Goal: Communication & Community: Answer question/provide support

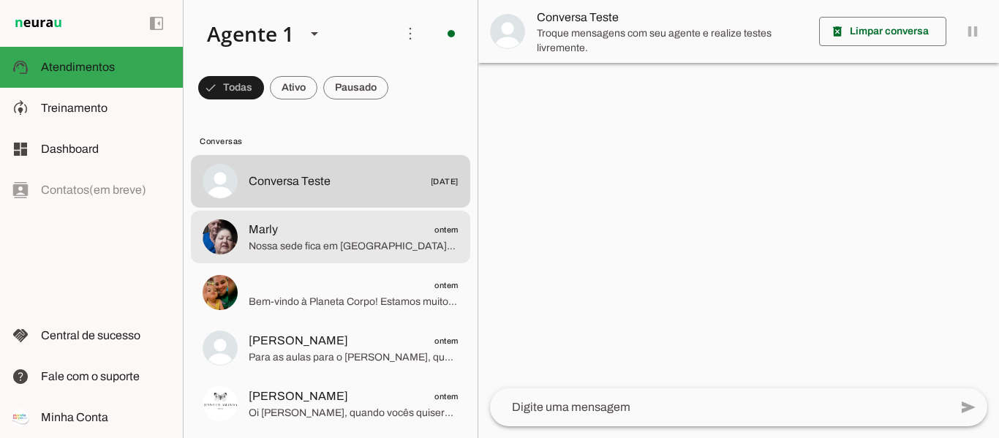
click at [315, 243] on span "Nossa sede fica em [GEOGRAPHIC_DATA], [GEOGRAPHIC_DATA], na [GEOGRAPHIC_DATA]. …" at bounding box center [354, 246] width 210 height 15
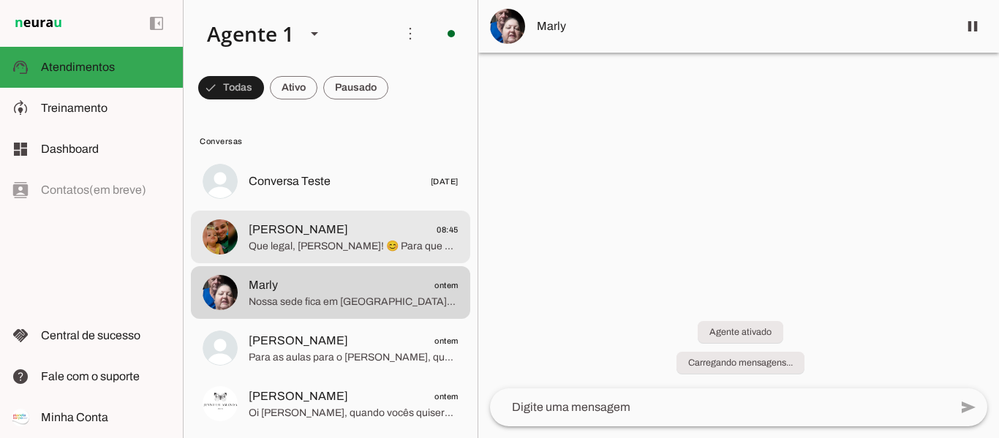
click at [294, 241] on span "Que legal, [PERSON_NAME]! 😊 Para que eu possa te auxiliar melhor, qual o seu no…" at bounding box center [354, 246] width 210 height 15
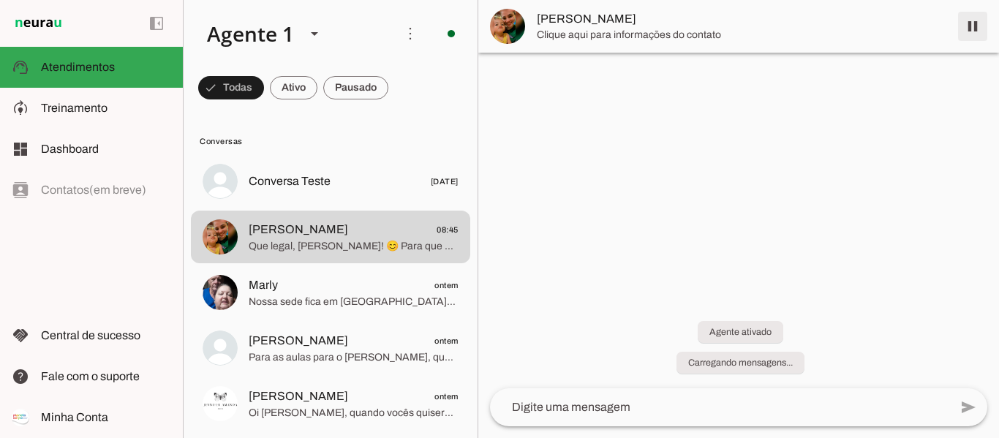
click at [967, 20] on span at bounding box center [972, 26] width 35 height 35
click at [598, 23] on span "[PERSON_NAME]" at bounding box center [742, 27] width 410 height 18
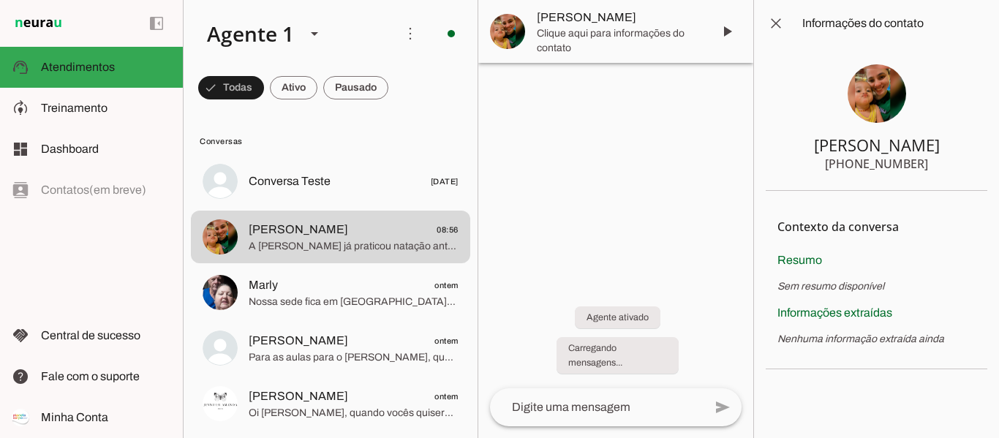
click at [879, 101] on img at bounding box center [877, 93] width 59 height 59
click at [777, 23] on span at bounding box center [776, 23] width 35 height 35
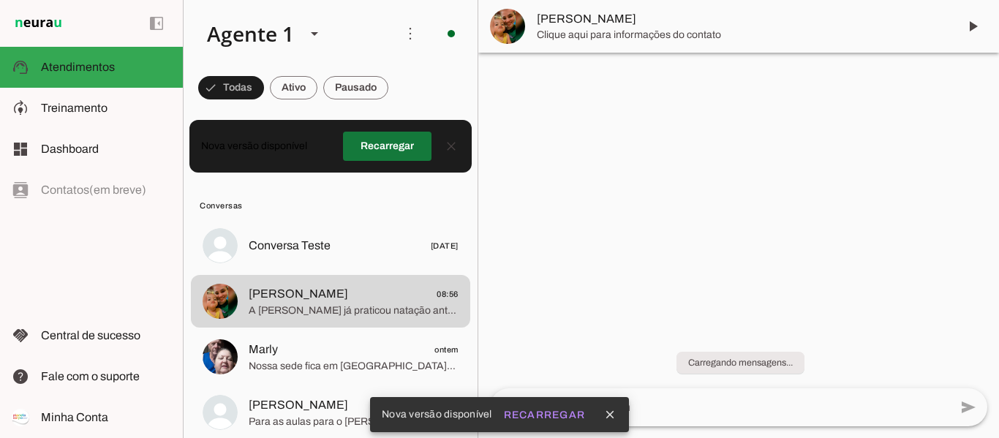
click at [392, 147] on span at bounding box center [387, 146] width 89 height 35
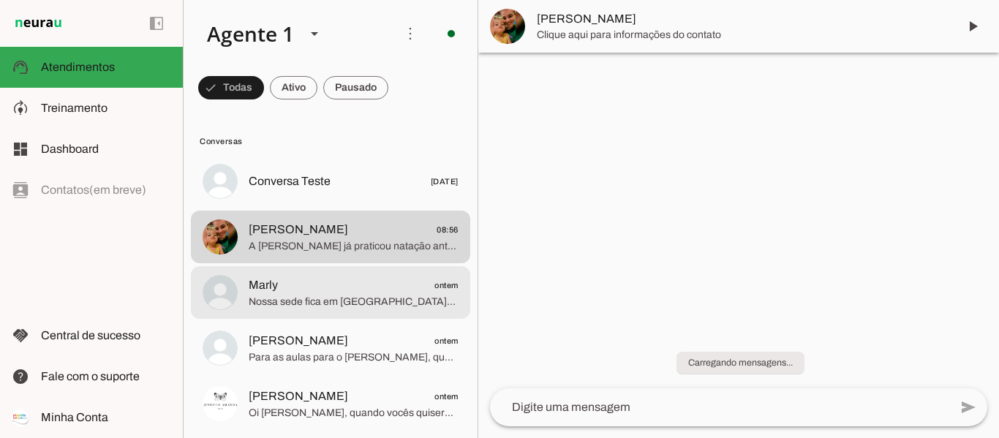
click at [409, 296] on span "Nossa sede fica em [GEOGRAPHIC_DATA], [GEOGRAPHIC_DATA], na [GEOGRAPHIC_DATA]. …" at bounding box center [354, 302] width 210 height 15
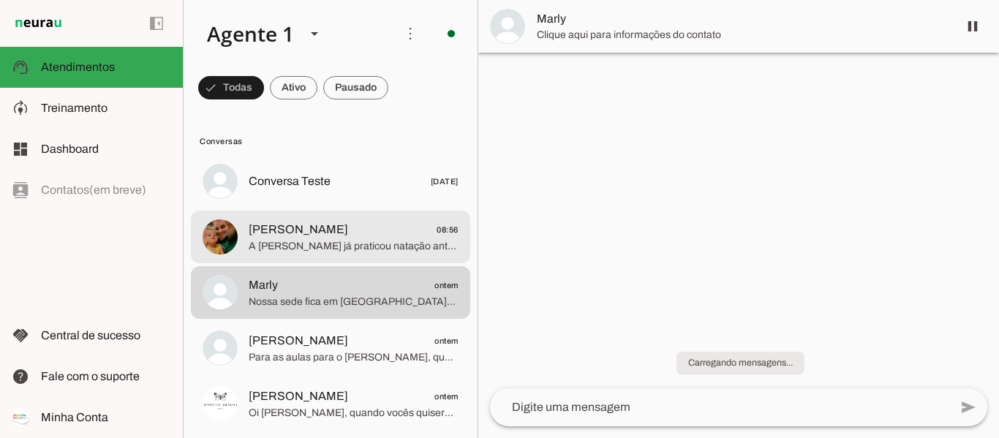
click at [345, 236] on span "[PERSON_NAME]" at bounding box center [298, 230] width 99 height 18
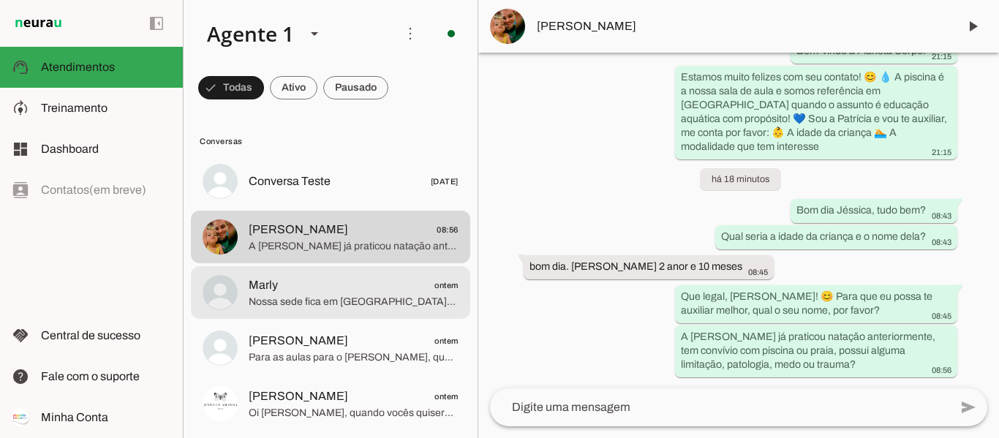
click at [311, 291] on span "Marly ontem" at bounding box center [354, 286] width 210 height 18
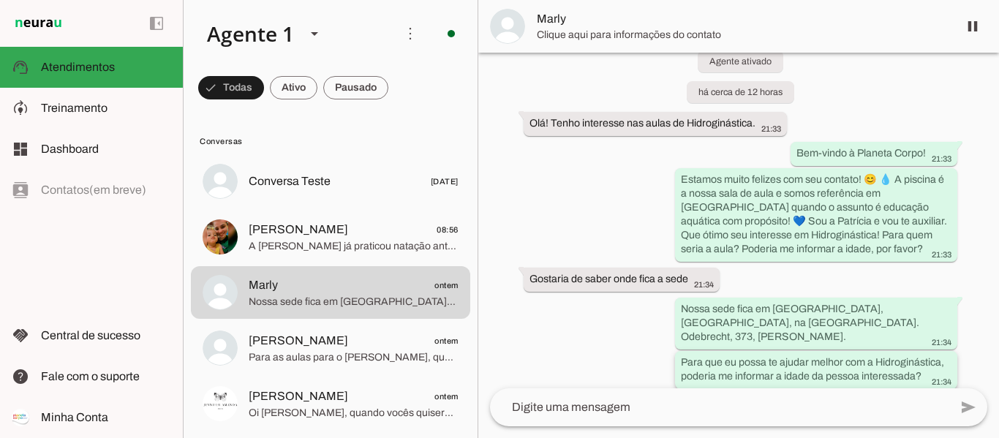
scroll to position [81, 0]
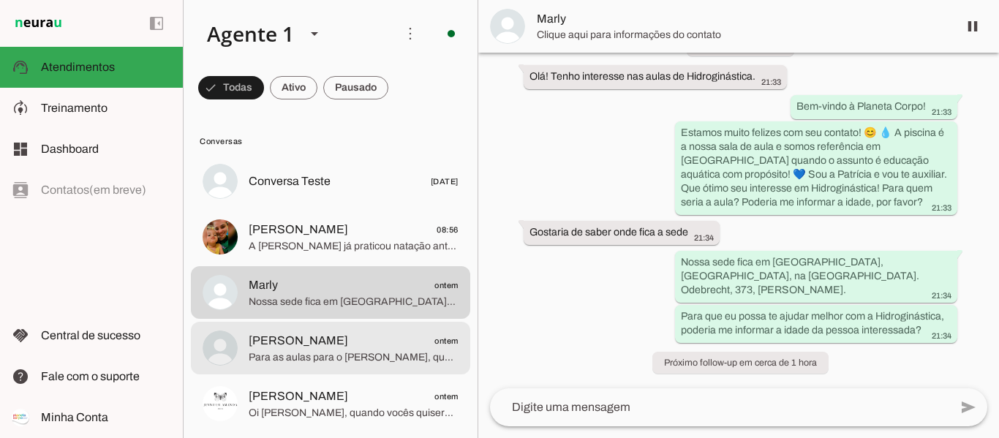
click at [308, 345] on span "[PERSON_NAME]" at bounding box center [298, 341] width 99 height 18
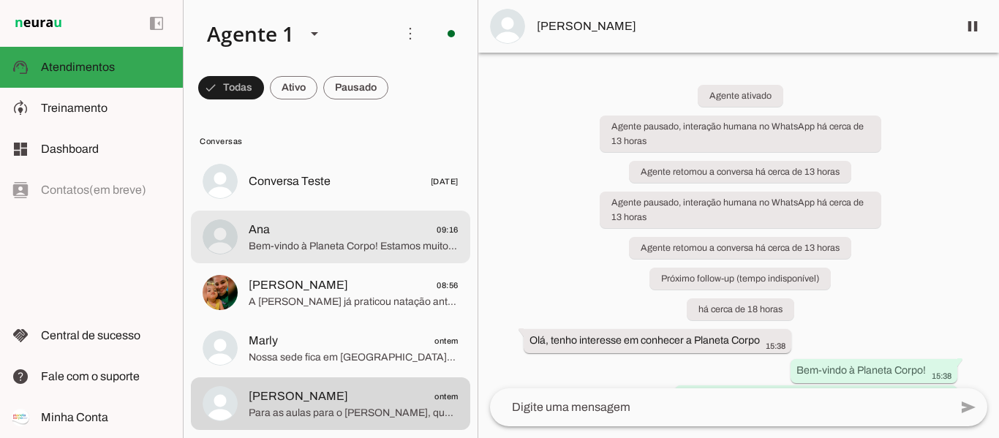
click at [338, 239] on span "Bem-vindo à Planeta Corpo! Estamos muito felizes com seu contato! 😊 💧 A piscina…" at bounding box center [354, 246] width 210 height 15
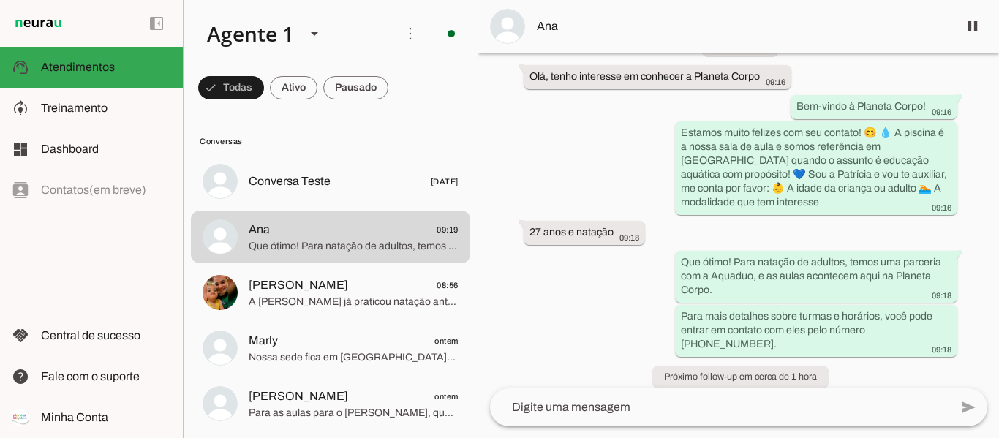
scroll to position [95, 0]
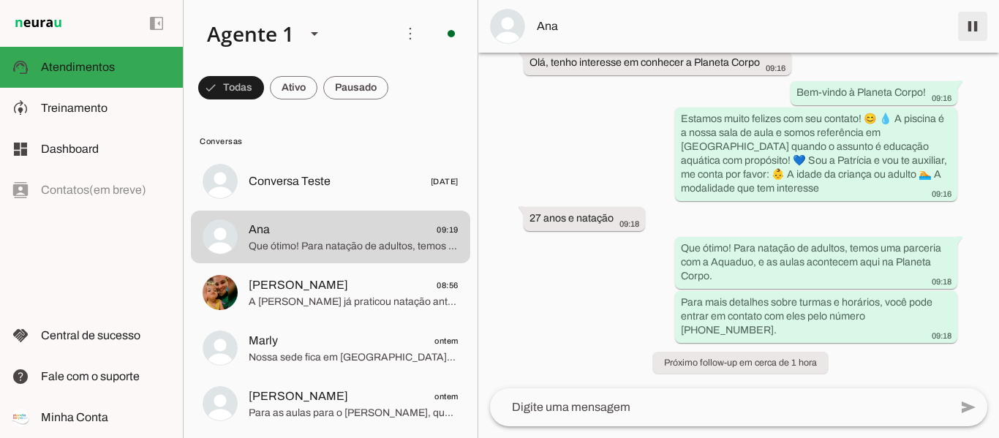
click at [975, 23] on span at bounding box center [972, 26] width 35 height 35
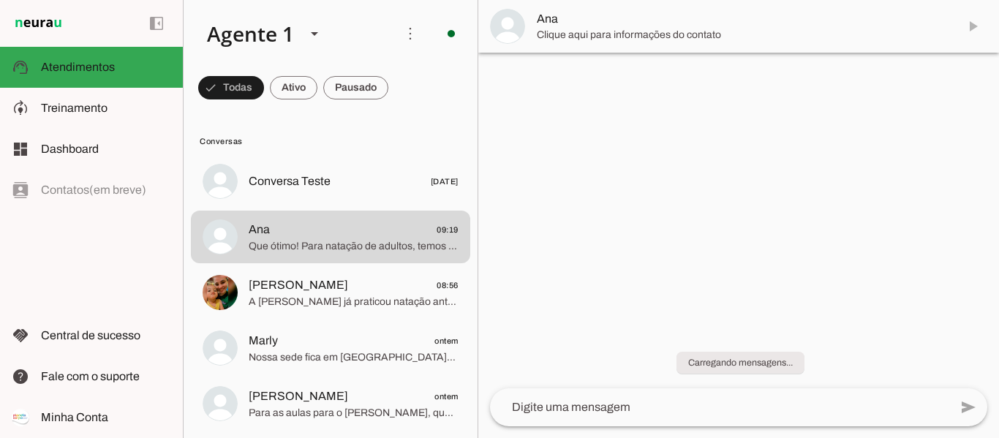
scroll to position [0, 0]
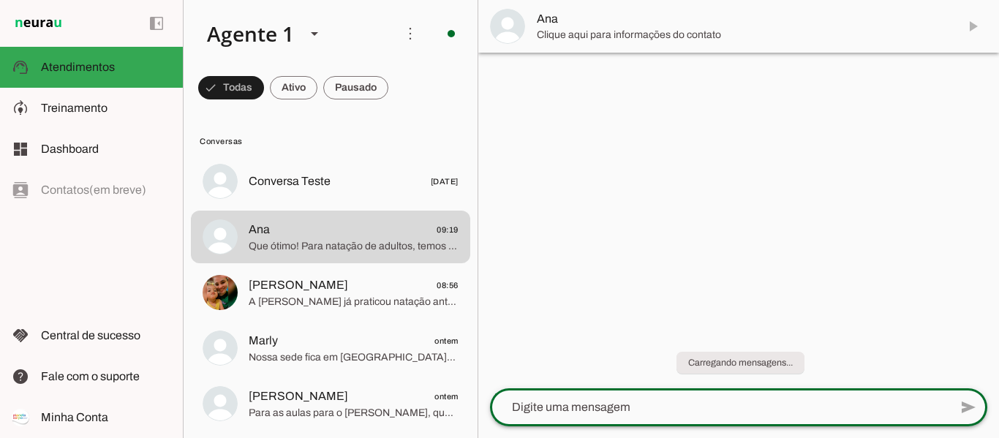
click at [650, 412] on textarea at bounding box center [719, 408] width 459 height 18
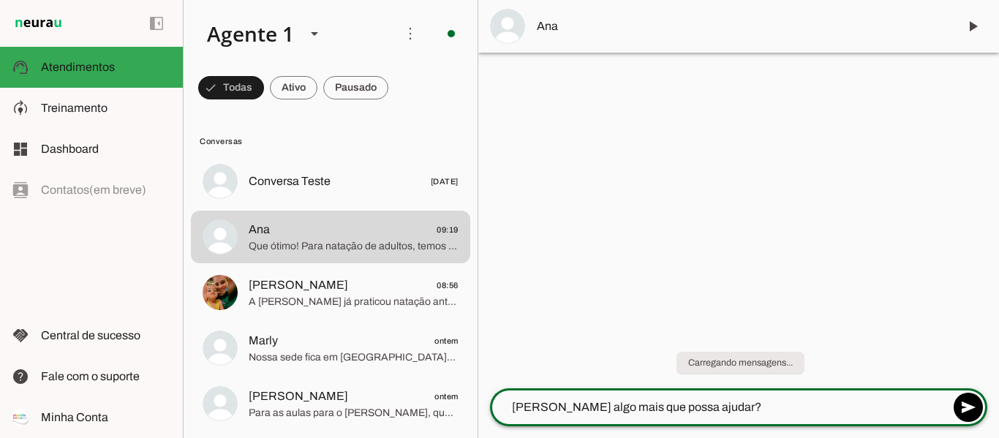
type textarea "[PERSON_NAME] algo mais que possa ajudar?"
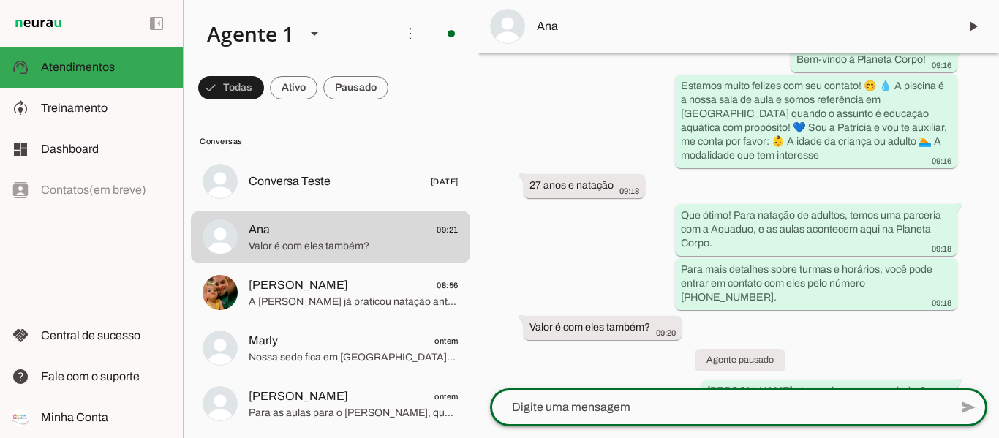
scroll to position [219, 0]
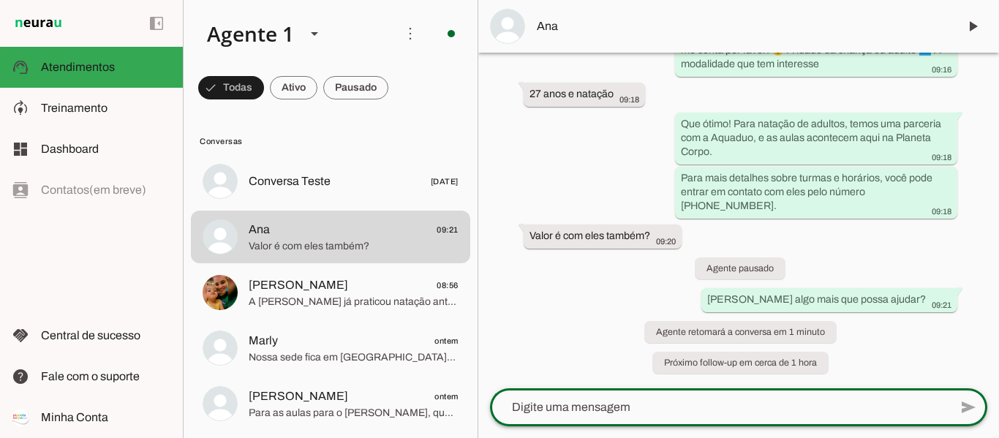
click at [627, 403] on textarea at bounding box center [719, 408] width 459 height 18
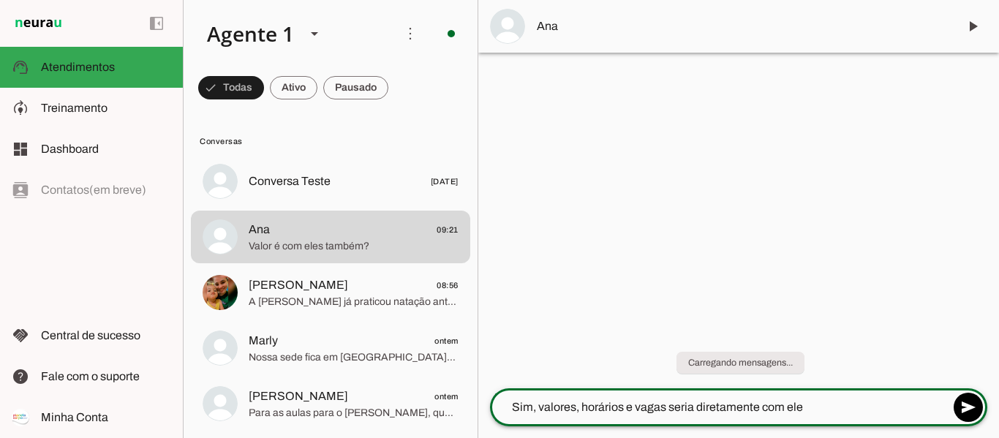
type textarea "Sim, valores, horários e vagas seria diretamente com eles"
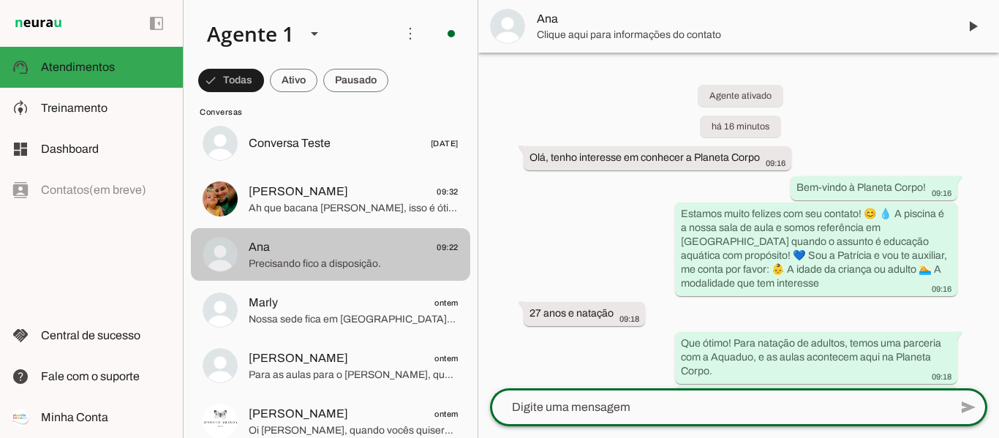
scroll to position [73, 0]
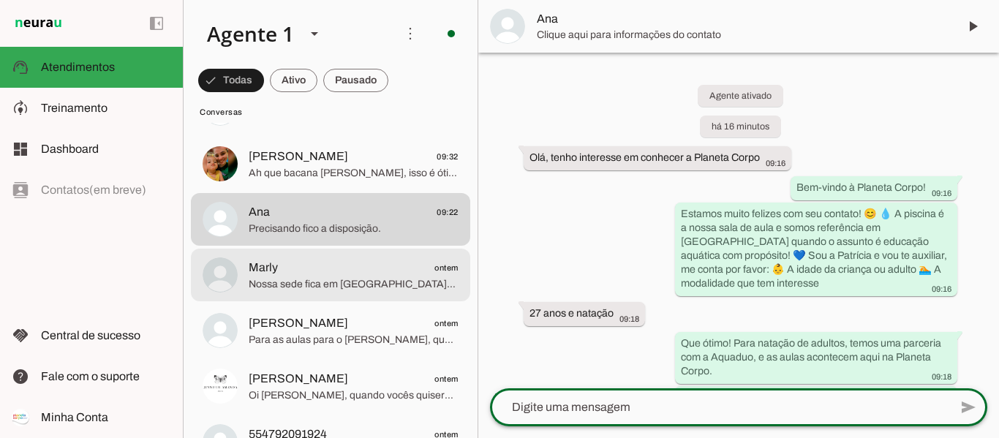
click at [324, 280] on span "Nossa sede fica em [GEOGRAPHIC_DATA], [GEOGRAPHIC_DATA], na [GEOGRAPHIC_DATA]. …" at bounding box center [354, 284] width 210 height 15
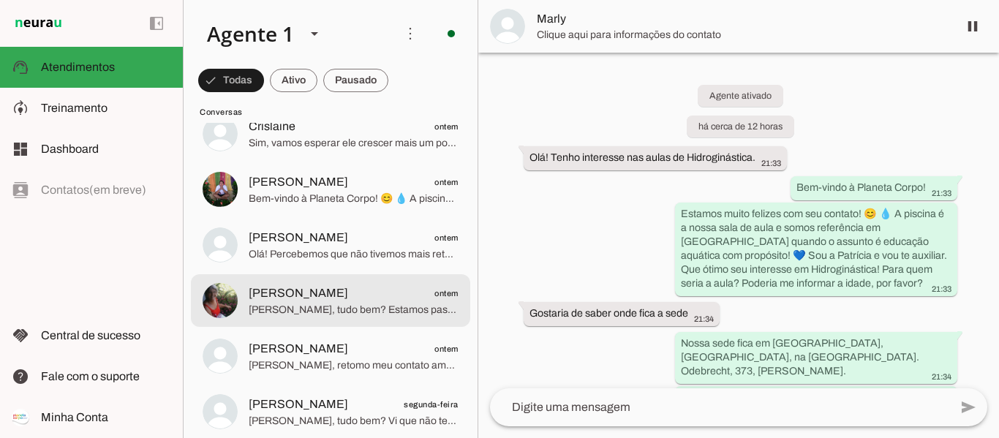
scroll to position [439, 0]
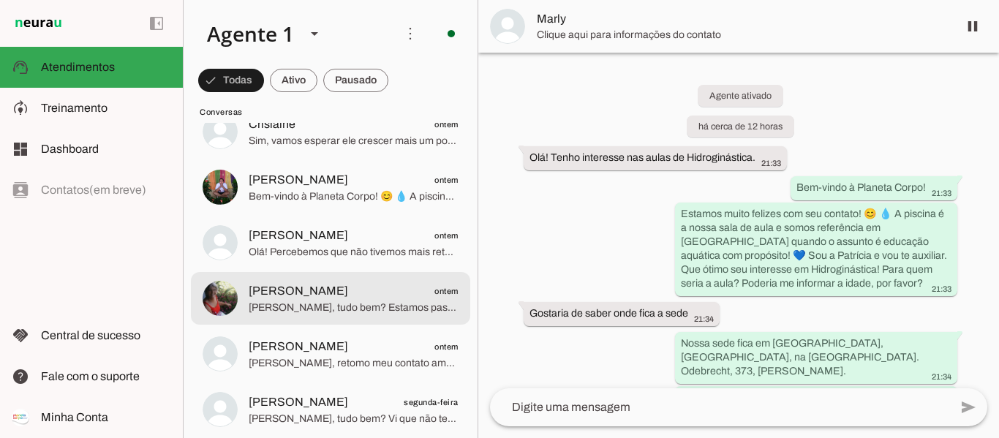
click at [285, 295] on span "[PERSON_NAME]" at bounding box center [298, 291] width 99 height 18
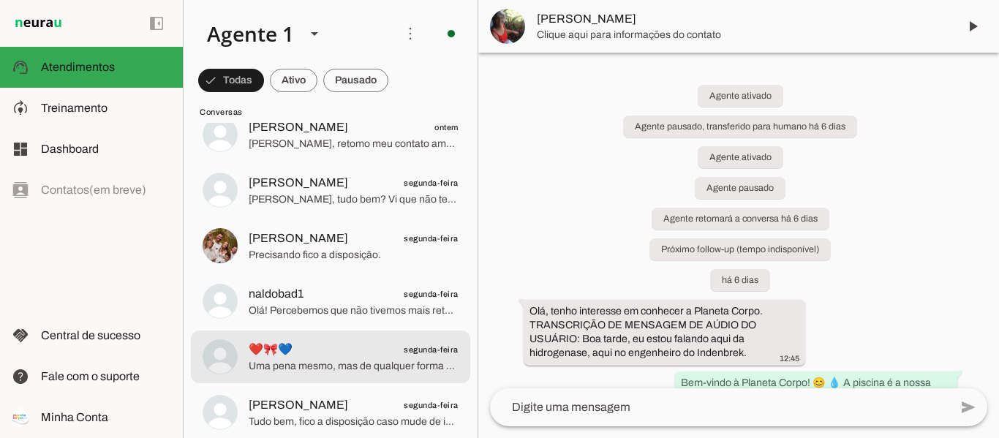
scroll to position [878, 0]
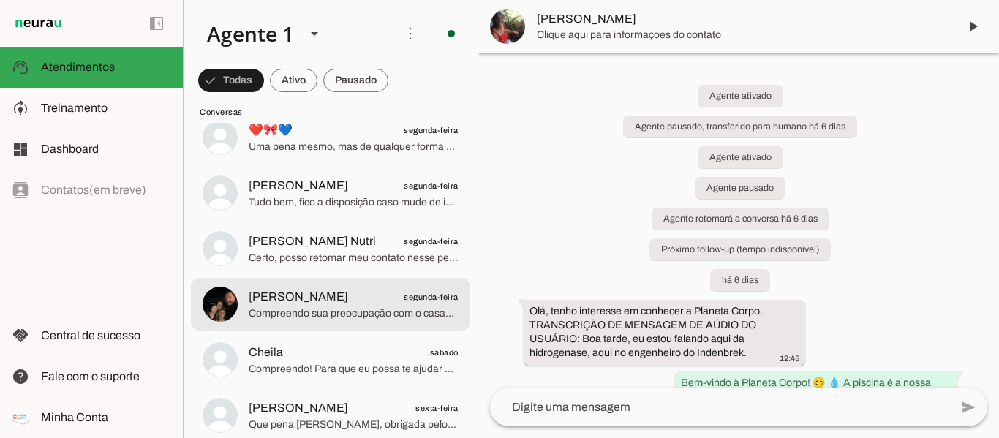
click at [333, 291] on span "Patricia segunda-feira" at bounding box center [354, 297] width 210 height 18
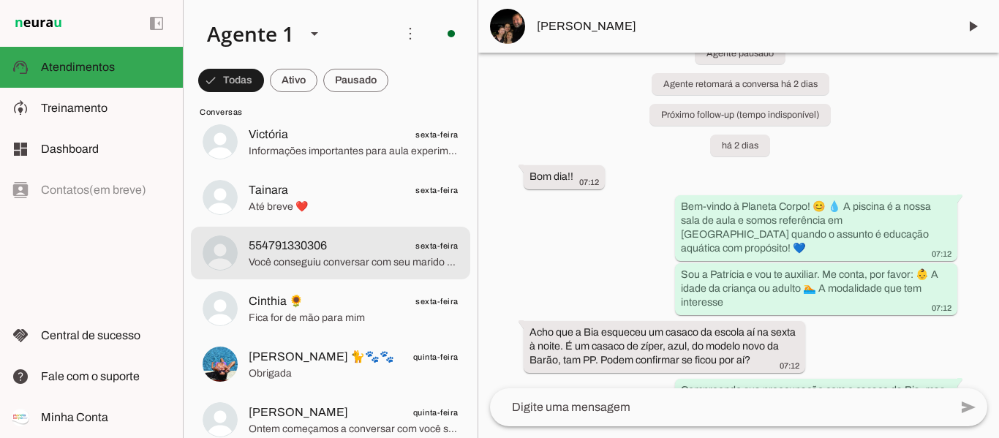
scroll to position [1244, 0]
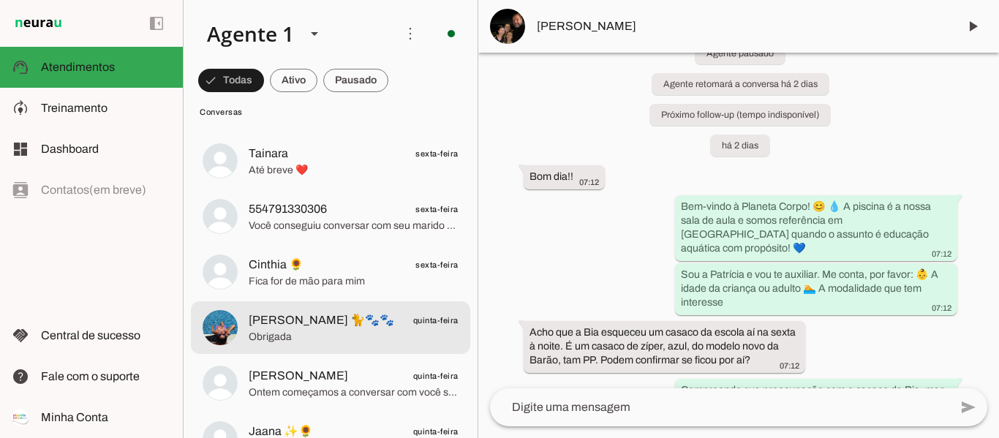
click at [307, 339] on span "Obrigada" at bounding box center [354, 337] width 210 height 15
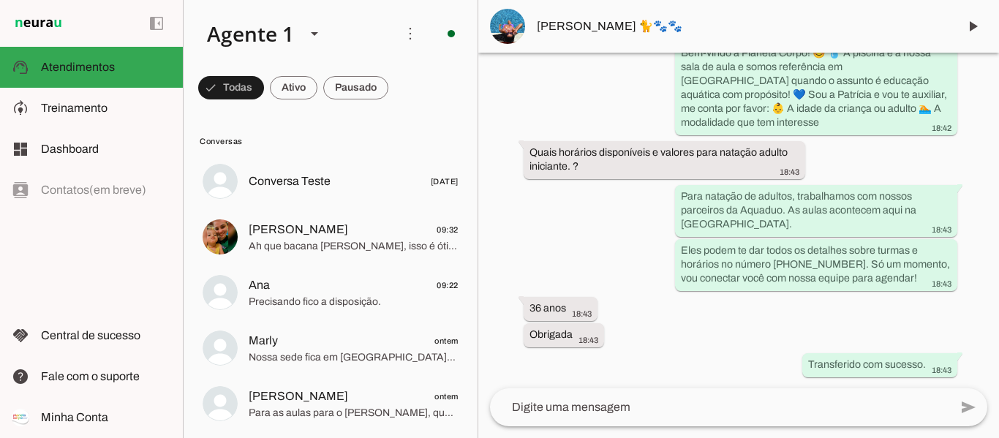
click at [348, 237] on span "[PERSON_NAME]" at bounding box center [298, 230] width 99 height 18
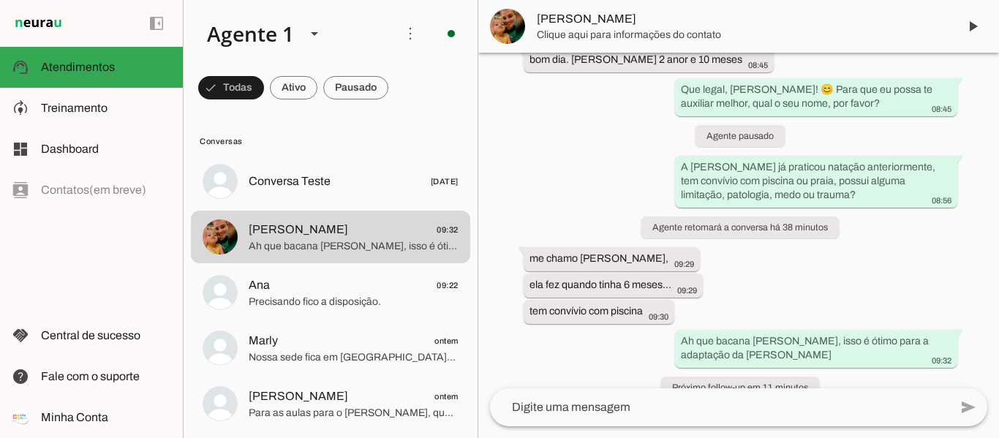
scroll to position [454, 0]
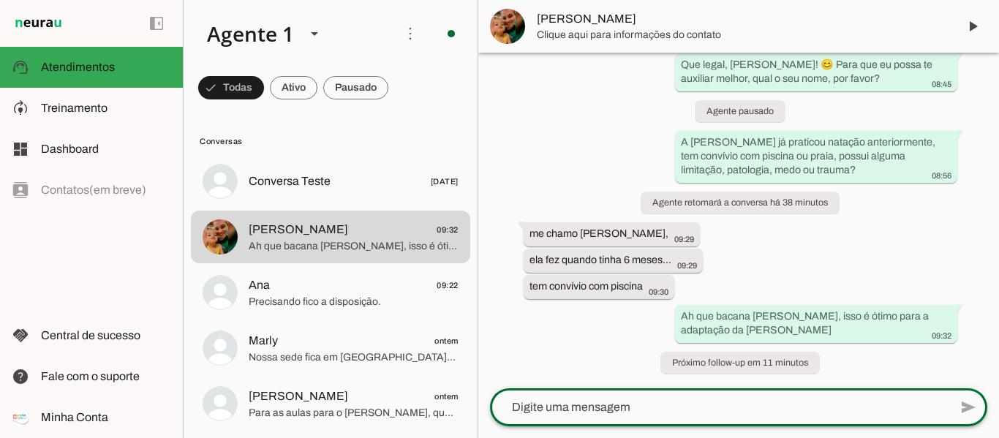
click at [757, 405] on textarea at bounding box center [719, 408] width 459 height 18
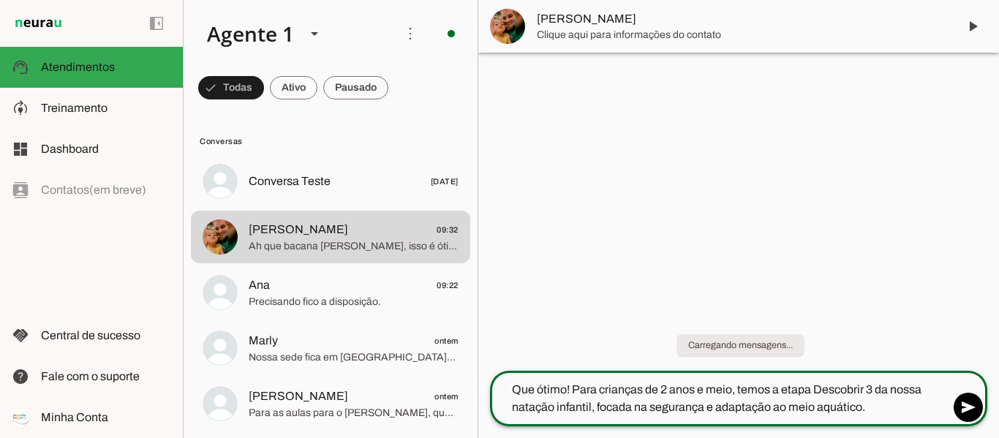
scroll to position [0, 0]
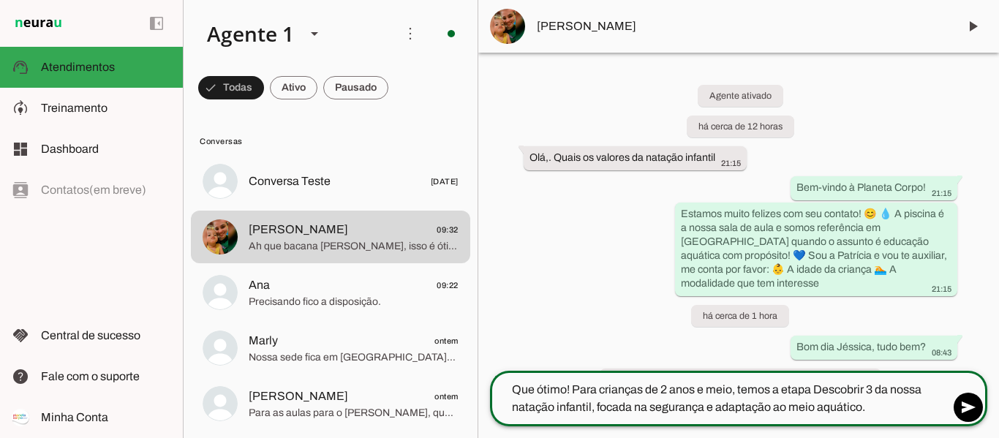
click at [732, 387] on textarea "Que ótimo! Para crianças de 2 anos e meio, temos a etapa Descobrir 3 da nossa n…" at bounding box center [719, 398] width 459 height 35
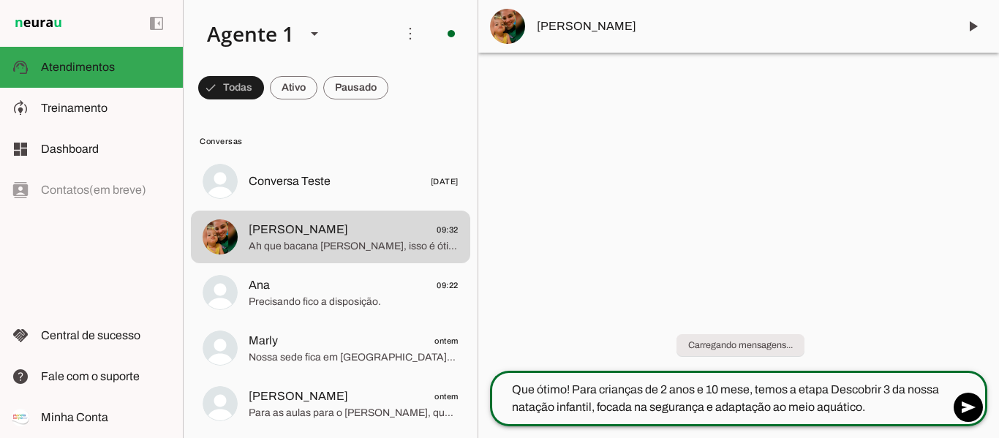
type textarea "Que ótimo! Para crianças de 2 anos e 10 meses, temos a etapa Descobrir 3 da nos…"
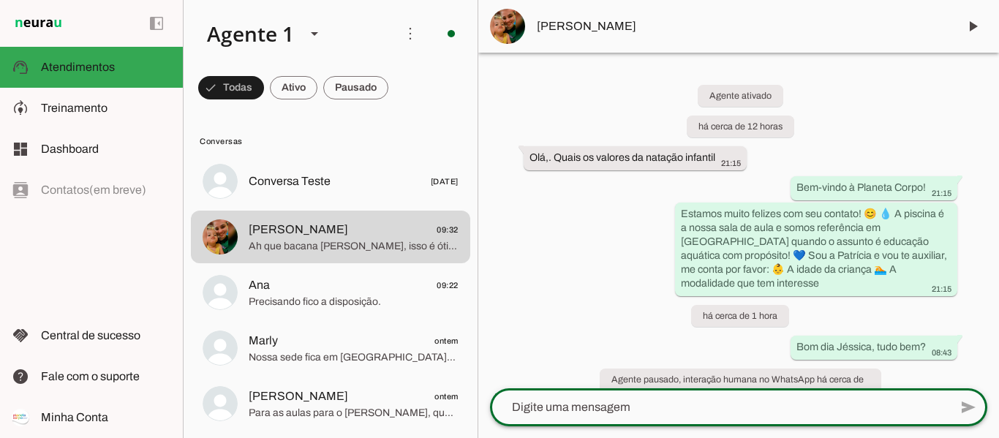
paste textarea "Nossa metodologia é lúdica, com brinquedos que ajudam na construção do vínculo …"
type textarea "Nossa metodologia é lúdica, com brinquedos que ajudam na construção do vínculo …"
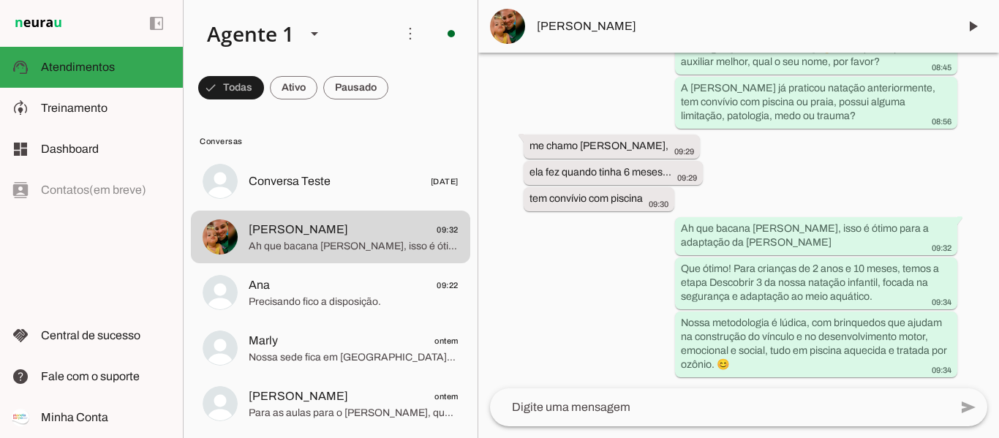
scroll to position [554, 0]
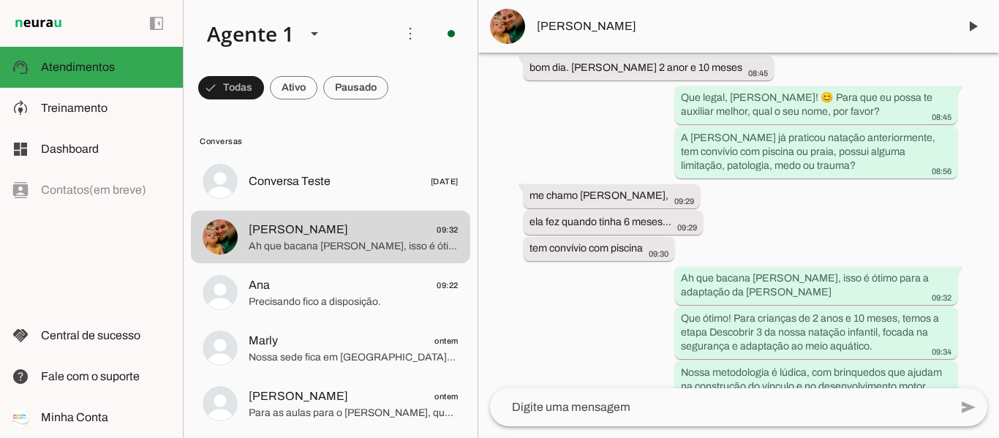
scroll to position [554, 0]
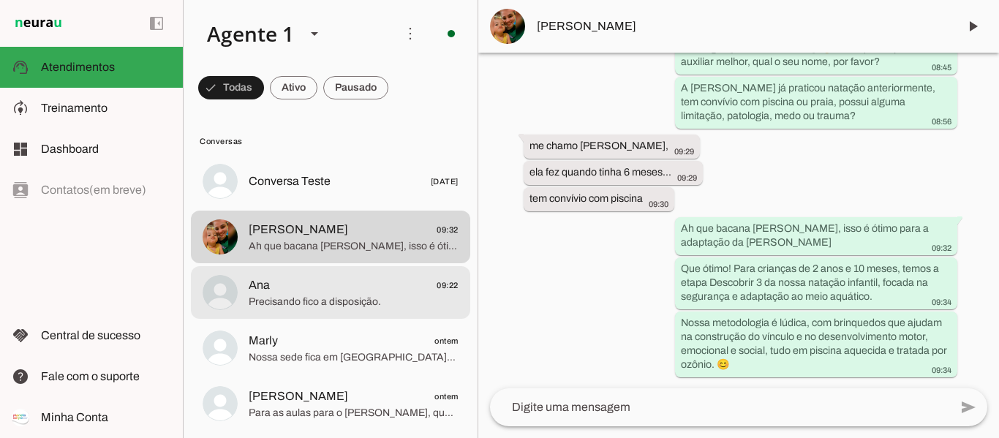
click at [285, 273] on md-item "Ana 09:22 Precisando fico a disposição." at bounding box center [330, 292] width 279 height 53
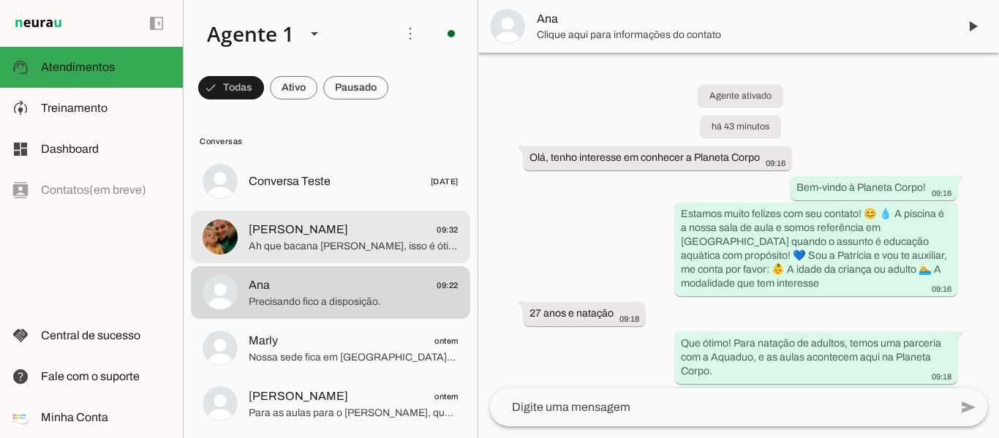
click at [319, 234] on span "[PERSON_NAME]" at bounding box center [298, 230] width 99 height 18
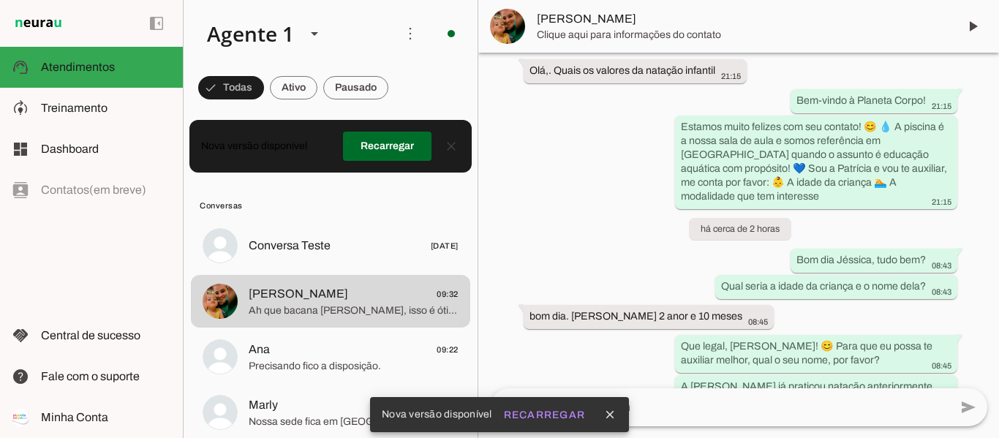
scroll to position [540, 0]
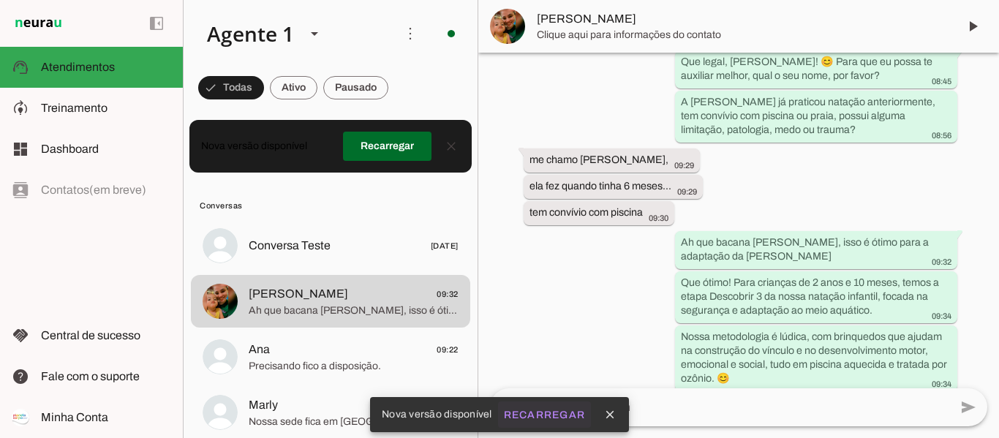
click at [0, 0] on slot "Recarregar" at bounding box center [0, 0] width 0 height 0
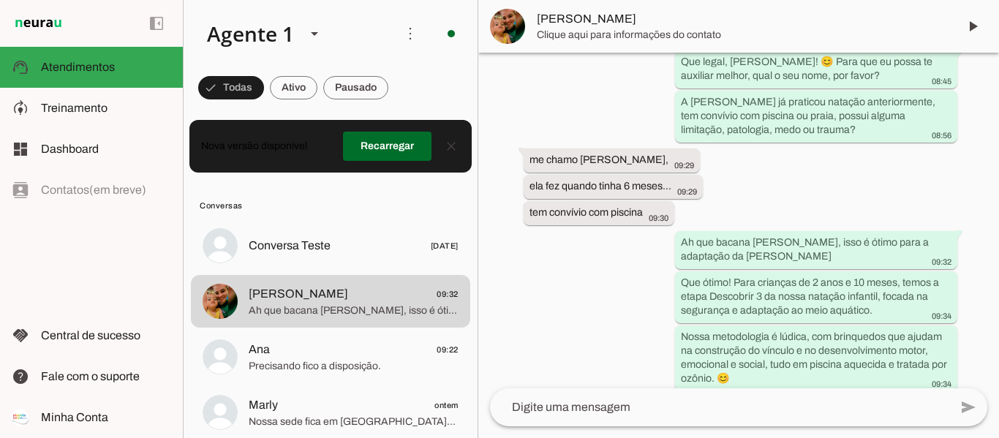
scroll to position [554, 0]
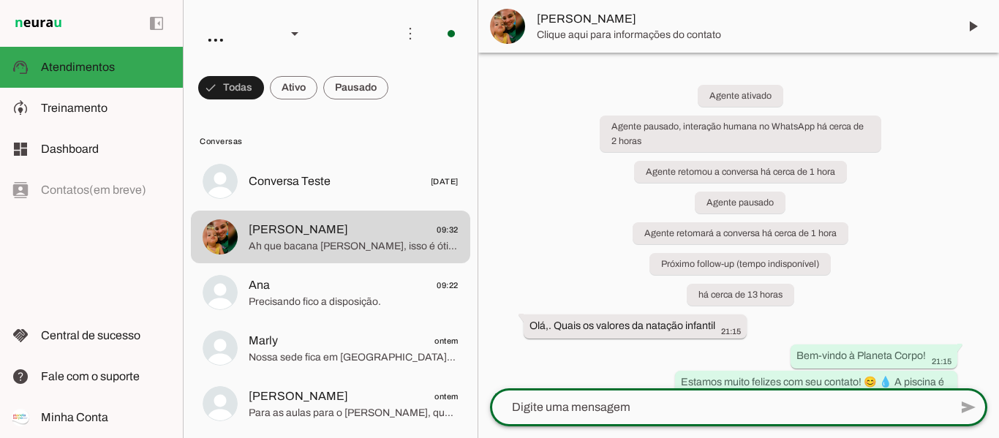
click at [641, 415] on textarea at bounding box center [719, 408] width 459 height 18
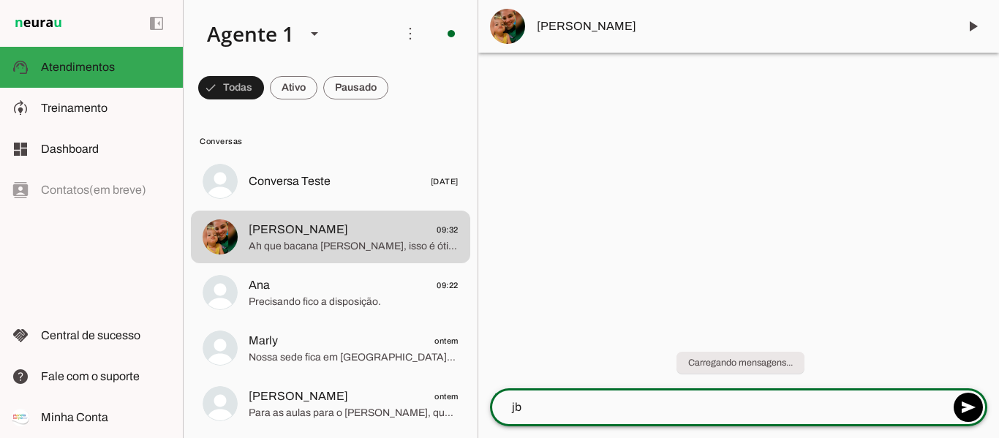
type textarea "j"
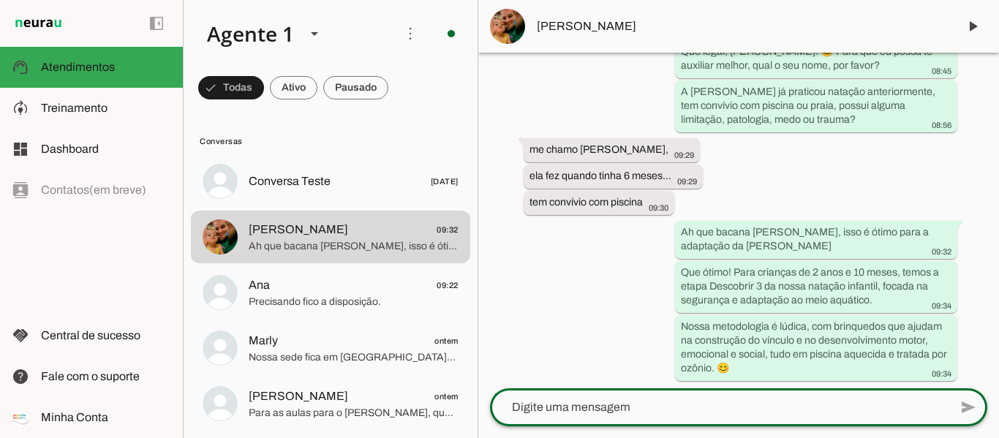
scroll to position [554, 0]
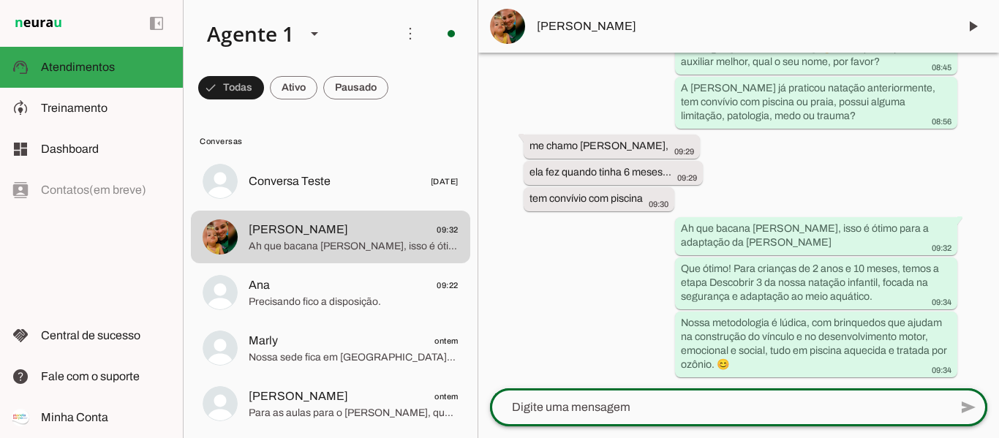
click at [647, 423] on div at bounding box center [719, 407] width 459 height 38
click at [635, 410] on textarea at bounding box center [719, 408] width 459 height 18
click at [636, 410] on textarea at bounding box center [719, 408] width 459 height 18
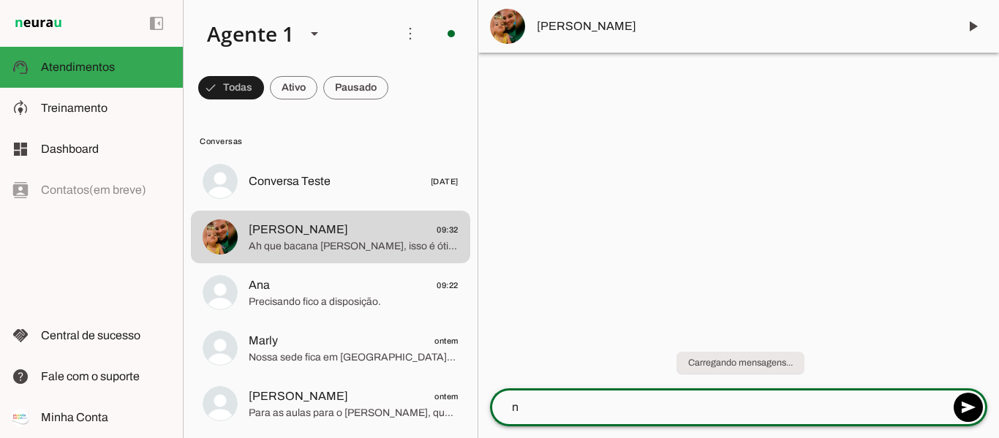
scroll to position [0, 0]
type textarea "n"
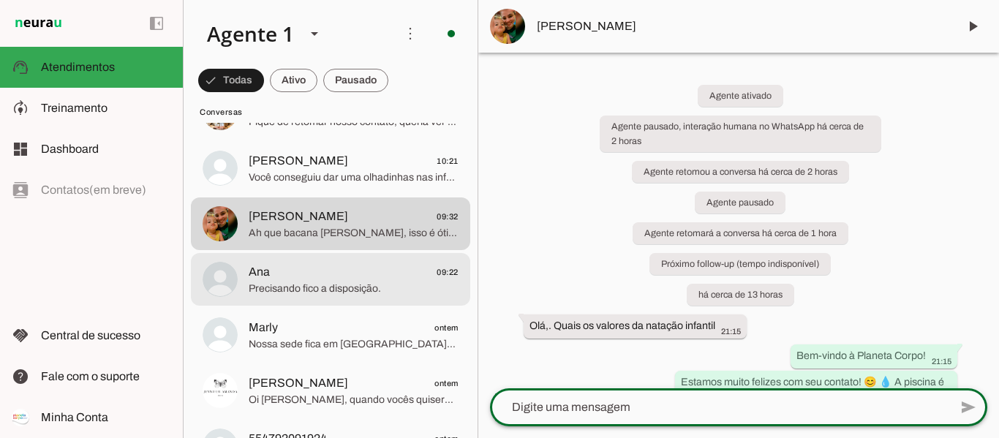
scroll to position [146, 0]
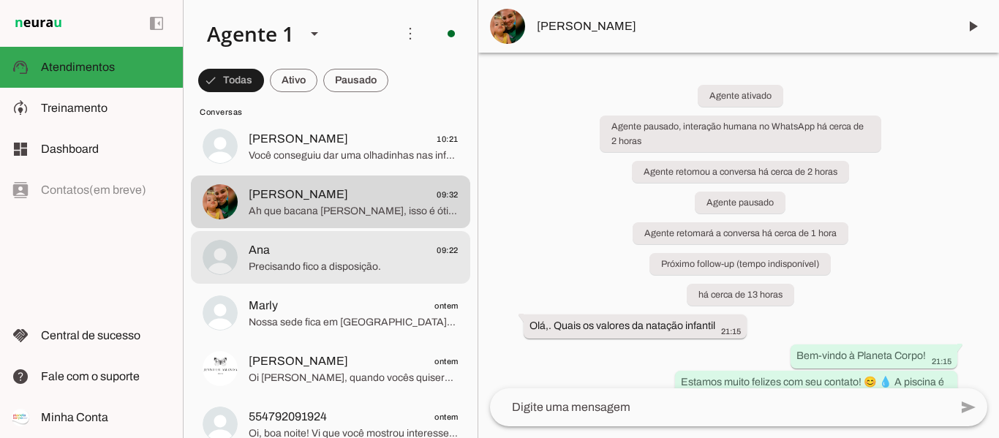
click at [312, 267] on span "Precisando fico a disposição." at bounding box center [354, 267] width 210 height 15
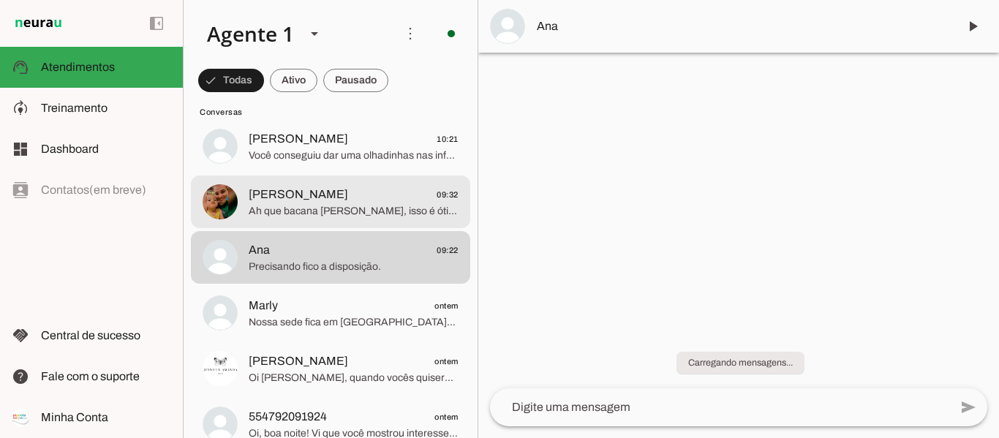
click at [328, 199] on span "[PERSON_NAME]" at bounding box center [298, 195] width 99 height 18
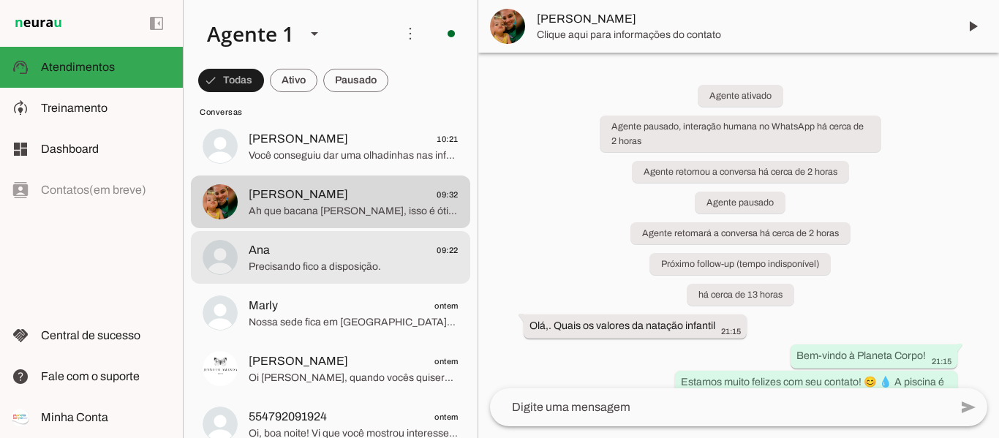
click at [360, 271] on span "Precisando fico a disposição." at bounding box center [354, 267] width 210 height 15
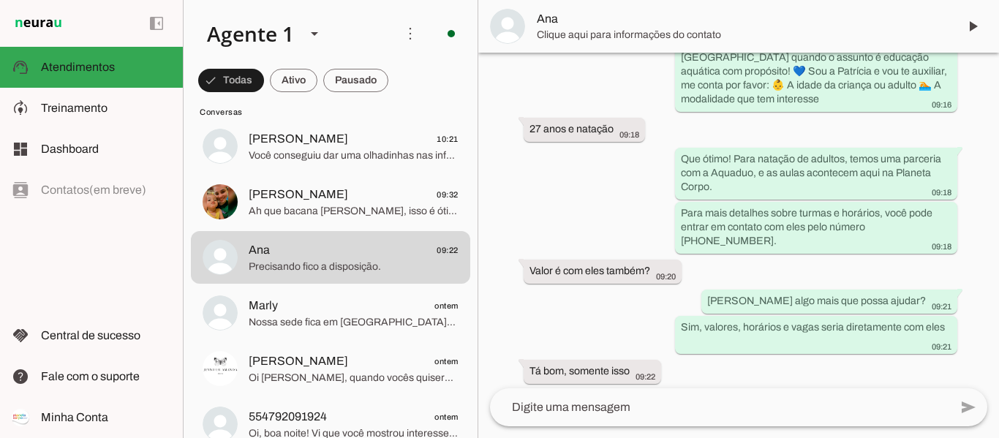
scroll to position [293, 0]
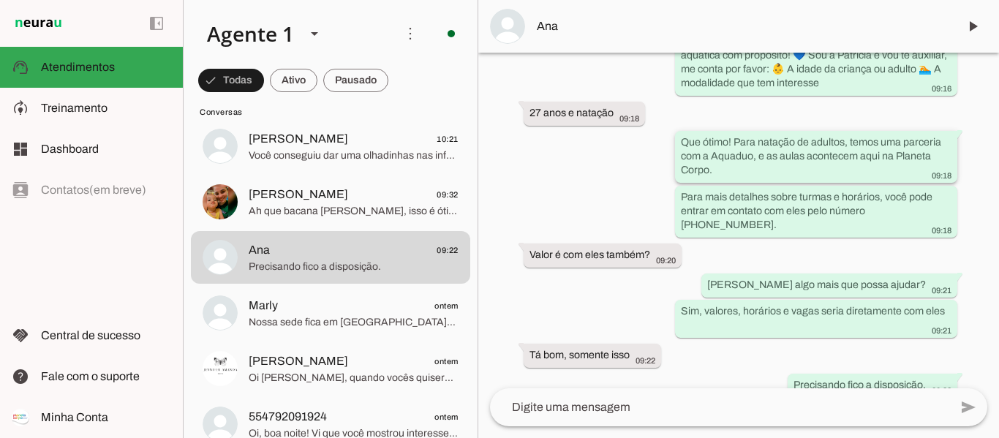
drag, startPoint x: 674, startPoint y: 143, endPoint x: 714, endPoint y: 173, distance: 50.2
click at [714, 173] on whatsapp-message-bubble "Que ótimo! Para natação de adultos, temos uma parceria com a Aquaduo, e as aula…" at bounding box center [816, 157] width 282 height 52
drag, startPoint x: 678, startPoint y: 195, endPoint x: 931, endPoint y: 213, distance: 253.8
click at [0, 0] on slot "Para mais detalhes sobre turmas e horários, você pode entrar em contato com ele…" at bounding box center [0, 0] width 0 height 0
drag, startPoint x: 786, startPoint y: 284, endPoint x: 915, endPoint y: 285, distance: 129.5
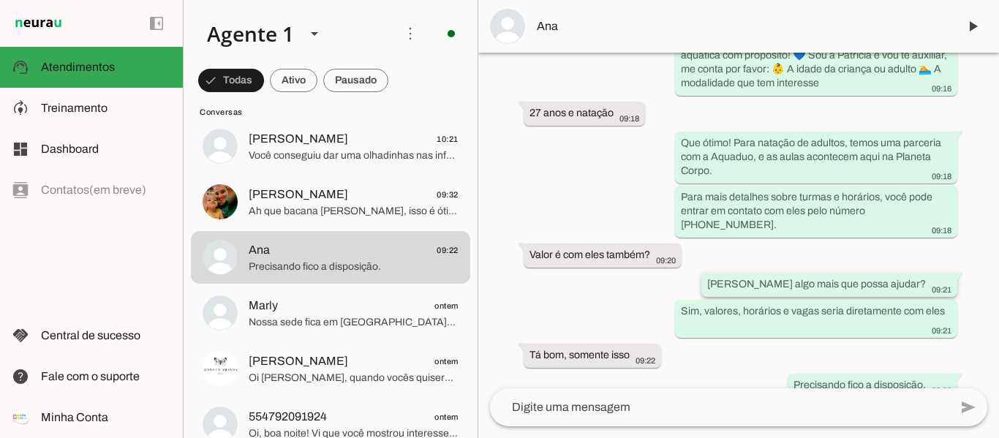
click at [0, 0] on slot "[PERSON_NAME] algo mais que possa ajudar?" at bounding box center [0, 0] width 0 height 0
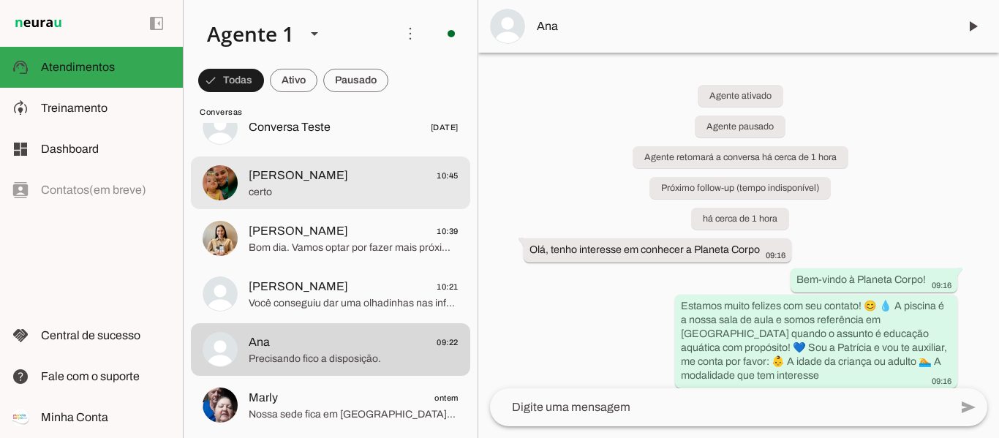
scroll to position [0, 0]
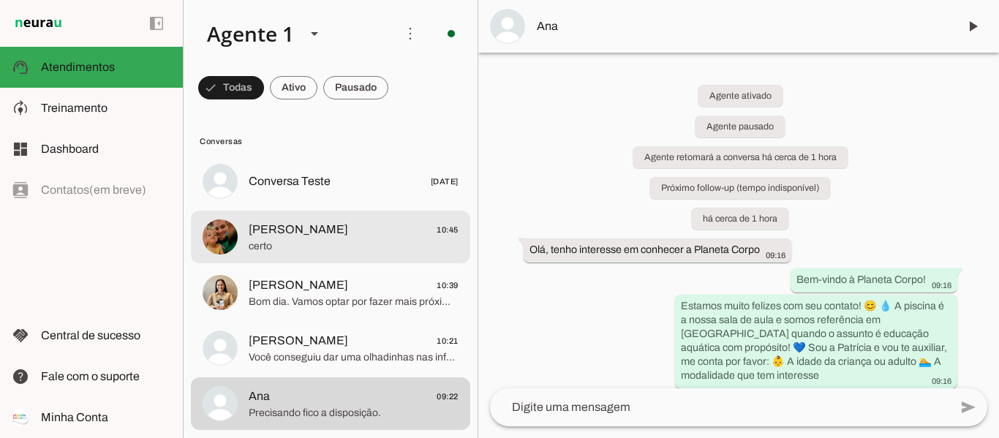
click at [393, 237] on span "[PERSON_NAME] 10:45" at bounding box center [354, 230] width 210 height 18
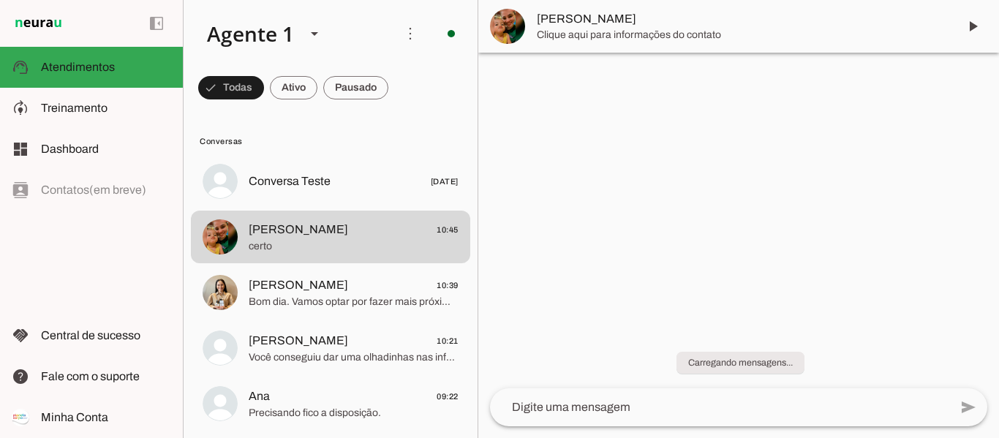
scroll to position [584, 0]
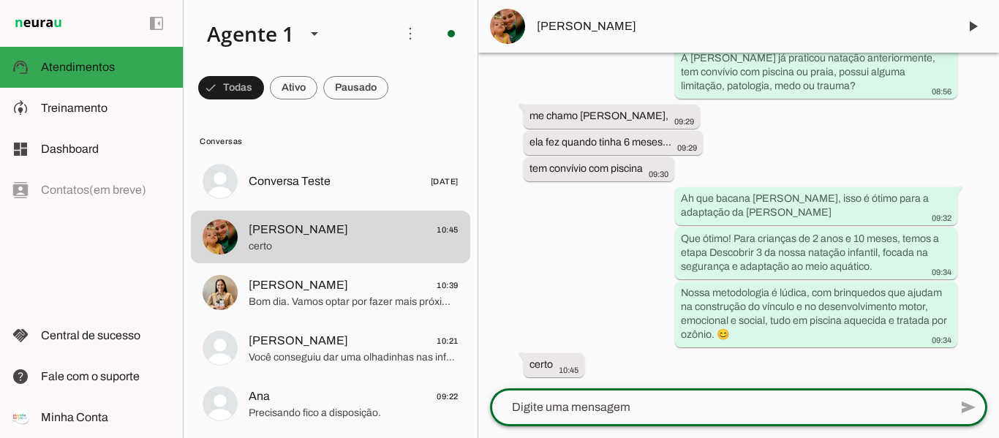
click at [647, 410] on textarea at bounding box center [719, 408] width 459 height 18
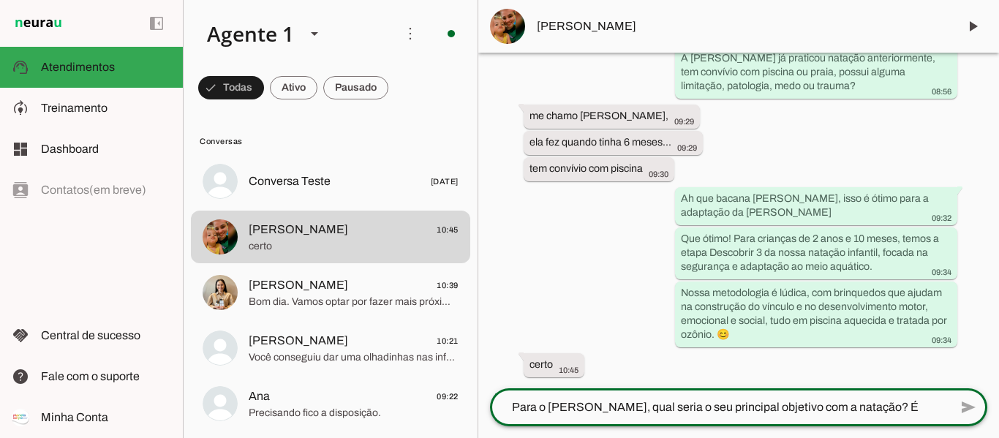
scroll to position [0, 0]
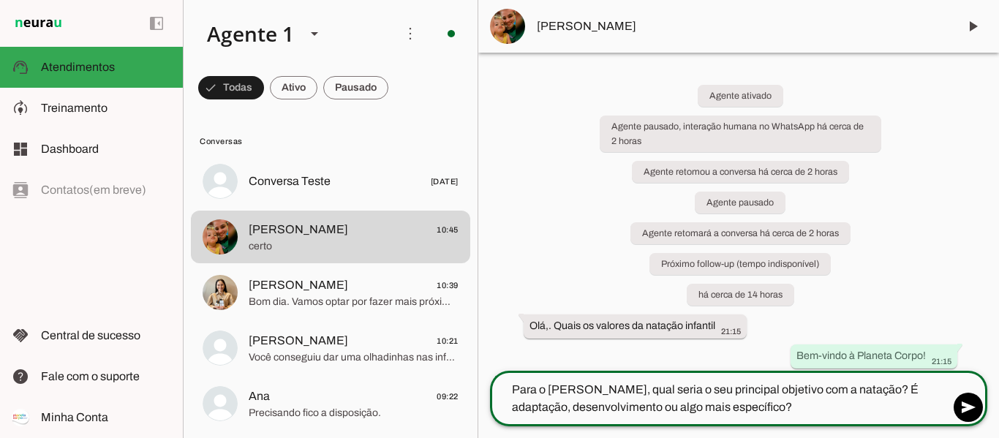
click at [570, 385] on textarea "Para o [PERSON_NAME], qual seria o seu principal objetivo com a natação? É adap…" at bounding box center [719, 398] width 459 height 35
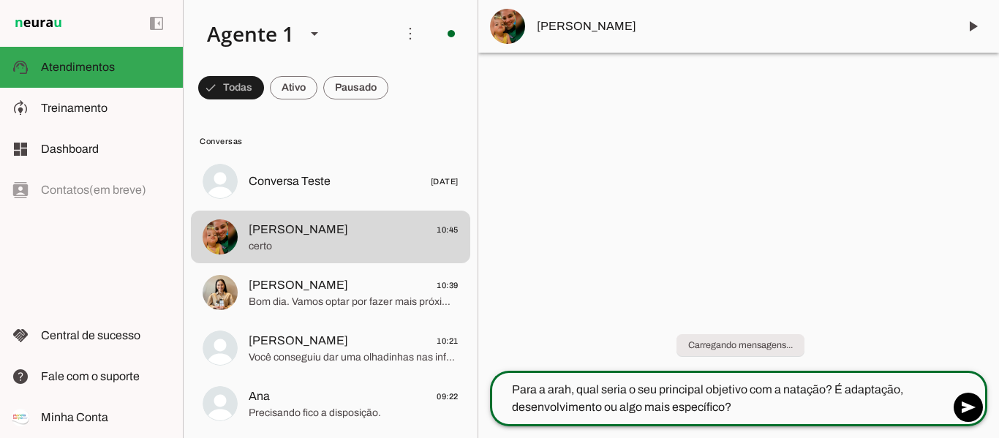
type textarea "Para a [PERSON_NAME], qual seria o seu principal objetivo com a natação? É adap…"
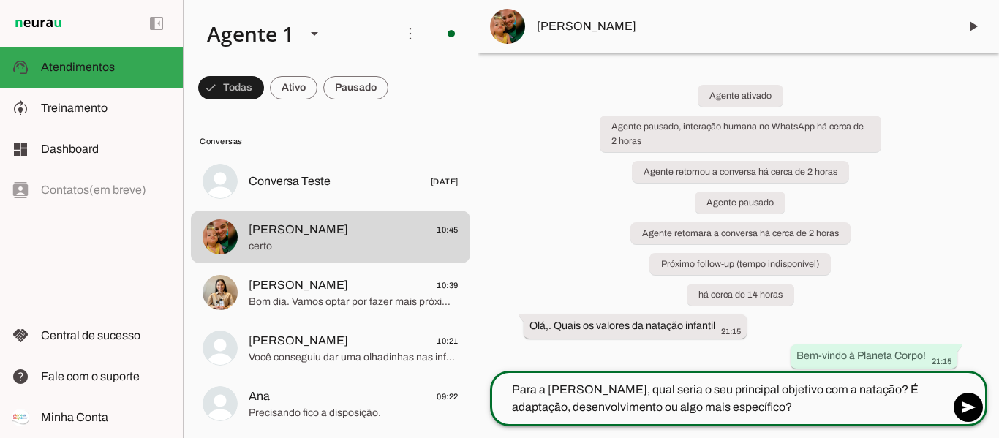
click at [802, 412] on textarea "Para a [PERSON_NAME], qual seria o seu principal objetivo com a natação? É adap…" at bounding box center [719, 398] width 459 height 35
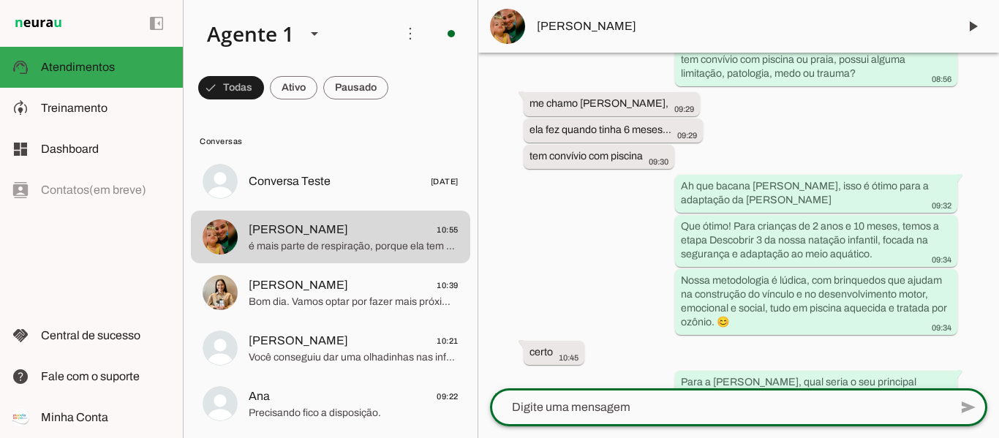
scroll to position [686, 0]
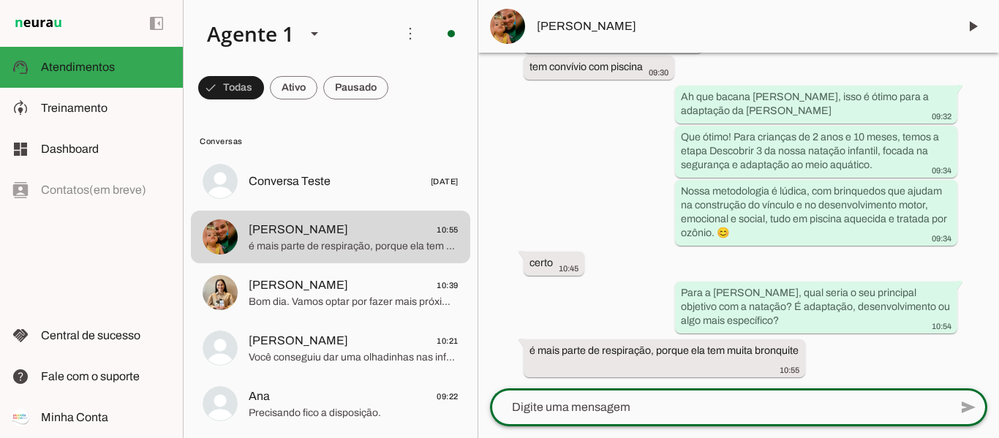
click at [650, 410] on textarea at bounding box center [719, 408] width 459 height 18
paste textarea "[GEOGRAPHIC_DATA], [GEOGRAPHIC_DATA]! O importante é que o Ravi se divirta e se…"
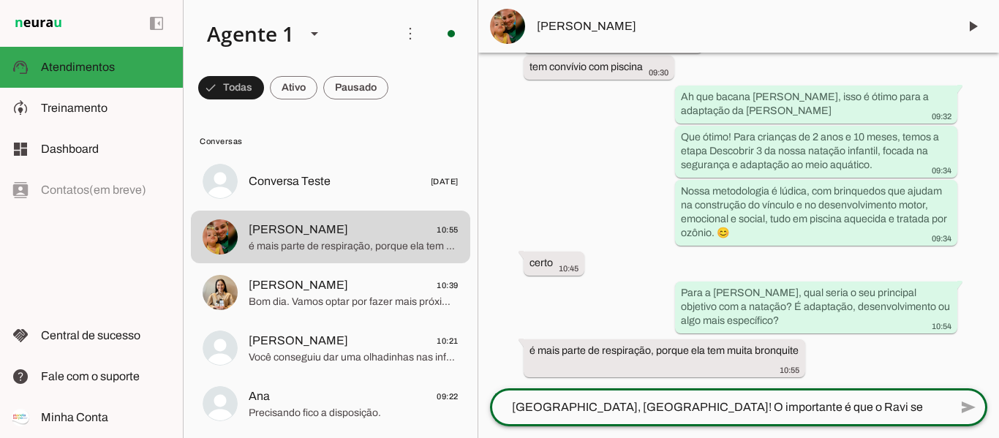
scroll to position [0, 0]
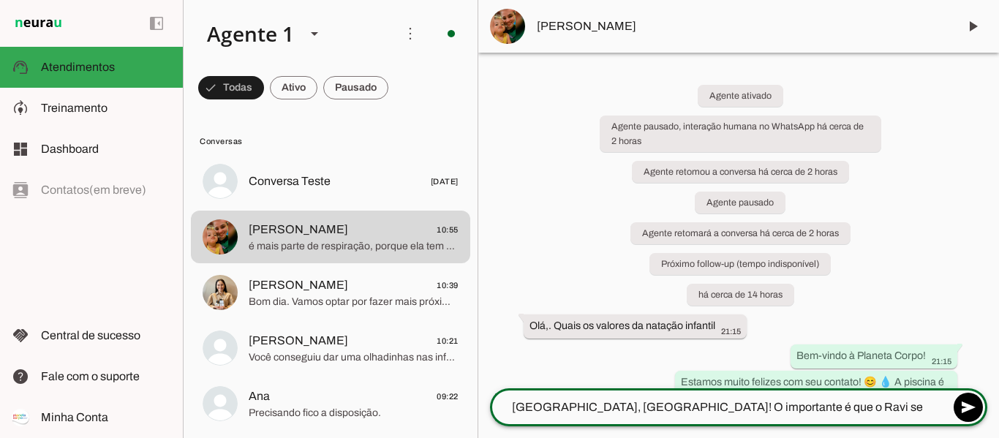
click at [604, 408] on textarea "[GEOGRAPHIC_DATA], [GEOGRAPHIC_DATA]! O importante é que o Ravi se divirta e se…" at bounding box center [719, 408] width 459 height 18
click at [617, 406] on textarea "[GEOGRAPHIC_DATA], [GEOGRAPHIC_DATA]! O importante é que o Ravi se divirta e se…" at bounding box center [719, 408] width 459 height 18
drag, startPoint x: 931, startPoint y: 407, endPoint x: 560, endPoint y: 422, distance: 371.9
click at [560, 422] on div "[GEOGRAPHIC_DATA], [GEOGRAPHIC_DATA]! O importante é que o Ravi se divirta e se…" at bounding box center [719, 407] width 459 height 38
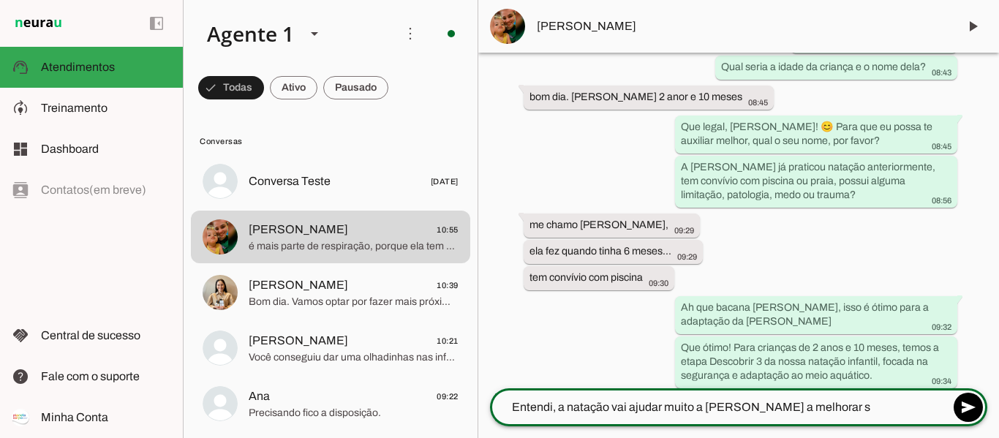
scroll to position [686, 0]
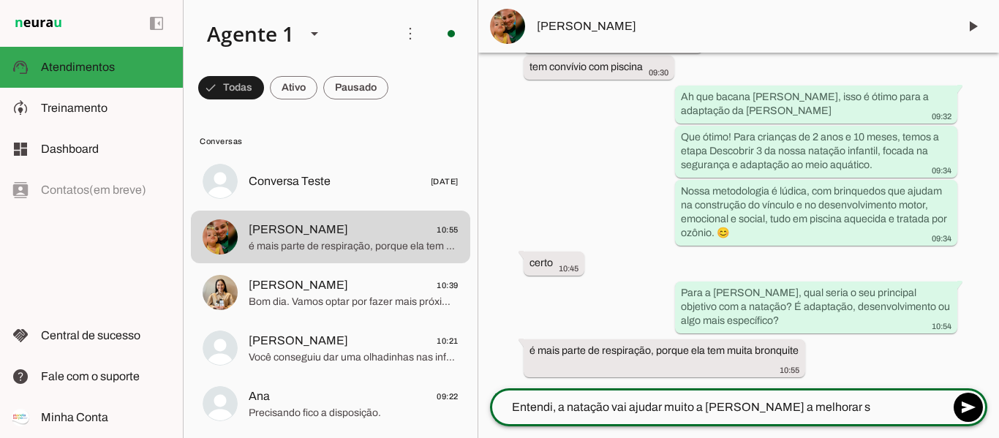
type textarea "Entendi, a natação vai ajudar muito a [PERSON_NAME] a melhorar s"
type md-outlined-text-field "Entendi, a natação vai ajudar muito a [PERSON_NAME] a melhorar s"
drag, startPoint x: 753, startPoint y: 406, endPoint x: 426, endPoint y: 416, distance: 327.2
click at [426, 416] on div "Agente 1 Criar Agente Você atingiu o limite de IAs Neurau permitidas. Atualize …" at bounding box center [591, 219] width 816 height 438
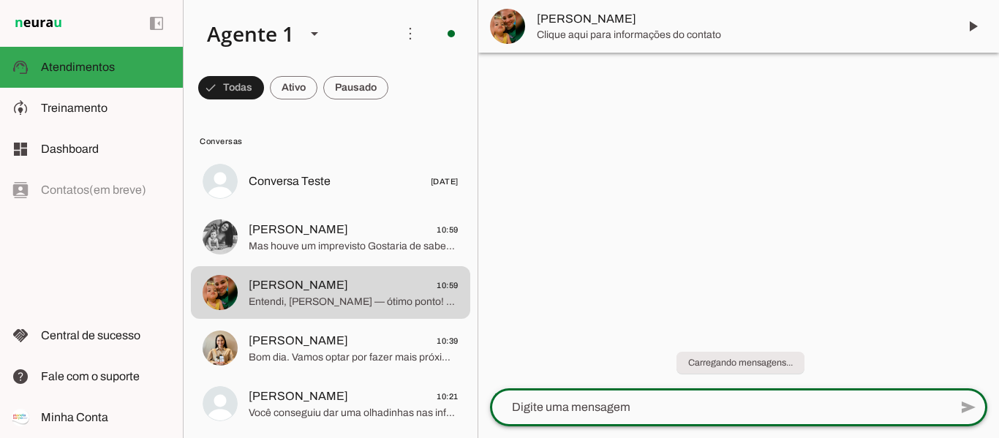
scroll to position [0, 0]
paste textarea "Que tal conhecer nossa escola com uma aula experimental para o [PERSON_NAME]? 😊…"
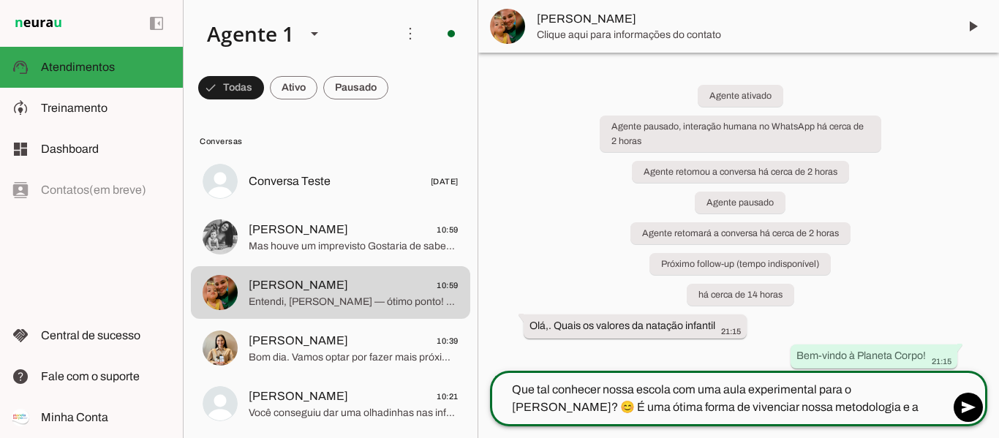
click at [876, 390] on textarea "Que tal conhecer nossa escola com uma aula experimental para o [PERSON_NAME]? 😊…" at bounding box center [719, 398] width 459 height 35
type textarea "Que tal conhecer nossa escola com uma aula experimental para a [PERSON_NAME]? 😊…"
type md-outlined-text-field "Que tal conhecer nossa escola com uma aula experimental para a [PERSON_NAME]? 😊…"
click at [968, 410] on span at bounding box center [968, 407] width 35 height 35
